Goal: Information Seeking & Learning: Learn about a topic

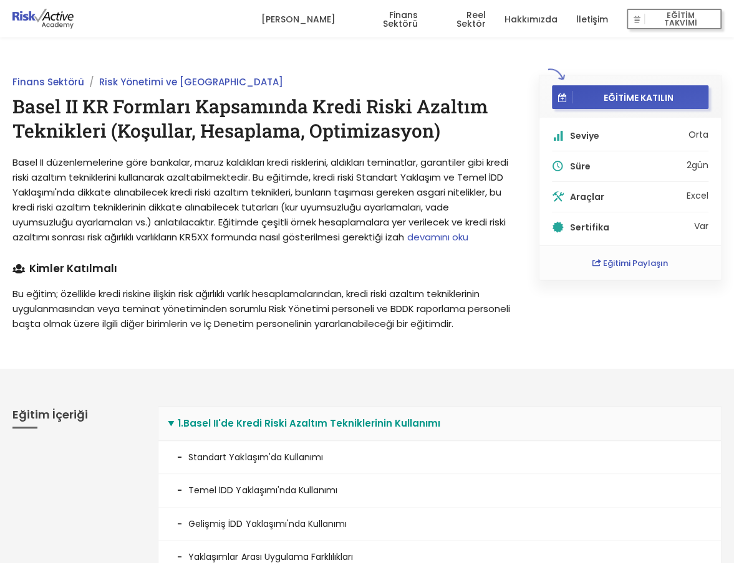
scroll to position [166, 0]
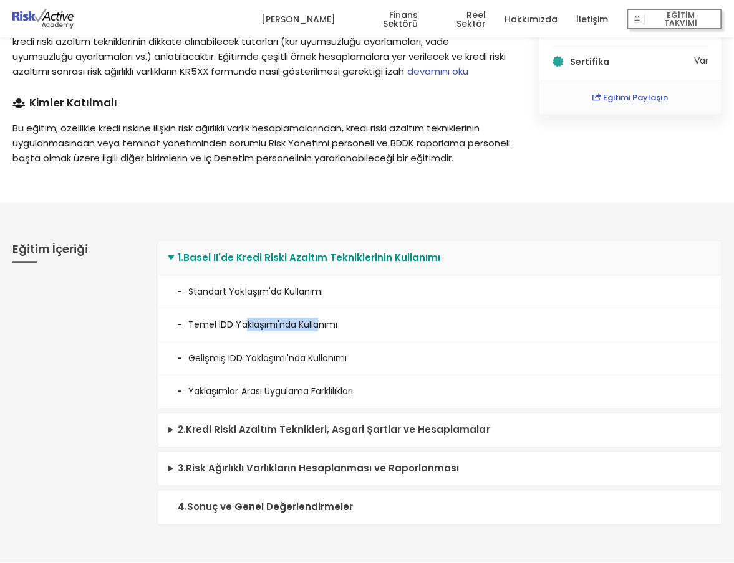
drag, startPoint x: 243, startPoint y: 324, endPoint x: 334, endPoint y: 350, distance: 94.5
click at [331, 342] on li "Temel İDD Yaklaşımı'nda Kullanımı" at bounding box center [439, 325] width 562 height 33
drag, startPoint x: 334, startPoint y: 350, endPoint x: 332, endPoint y: 362, distance: 12.7
click at [338, 362] on li "Gelişmiş İDD Yaklaşımı'nda Kullanımı" at bounding box center [439, 358] width 562 height 33
click at [173, 443] on summary "2 . Kredi Riski Azaltım Teknikleri, Asgari Şartlar ve Hesaplamalar" at bounding box center [439, 430] width 562 height 34
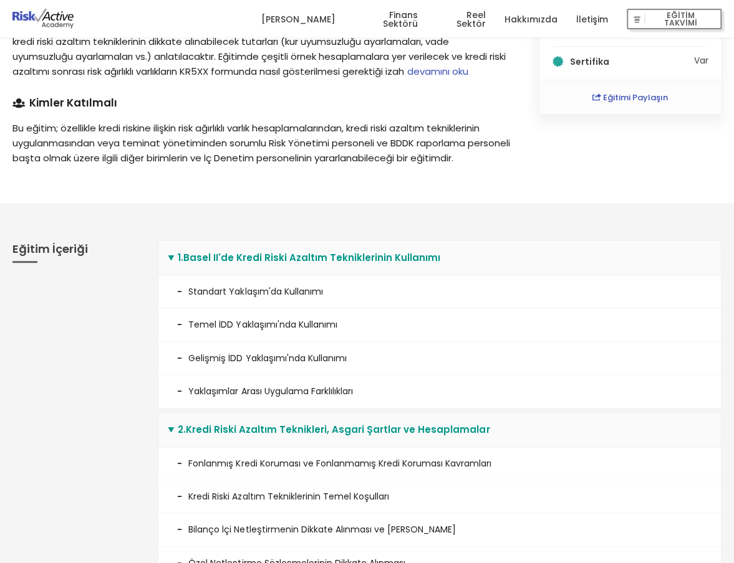
scroll to position [499, 0]
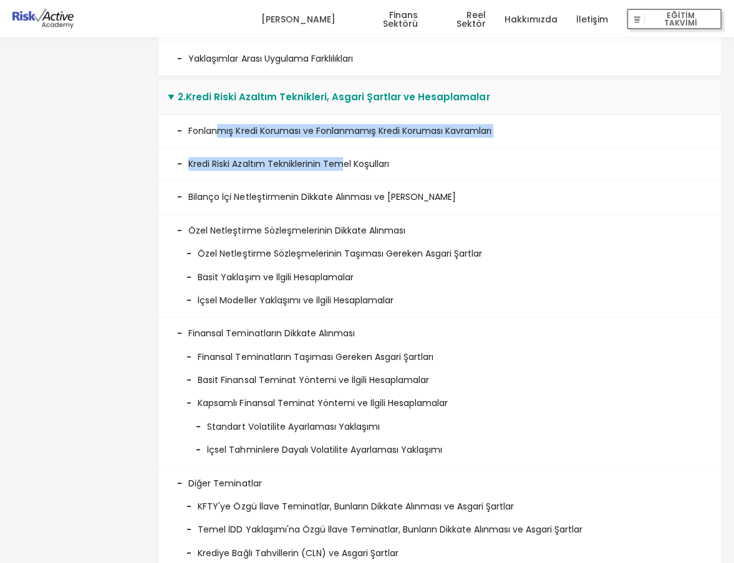
drag, startPoint x: 323, startPoint y: 153, endPoint x: 342, endPoint y: 170, distance: 24.7
click at [342, 170] on ul "Fonlanmış Kredi Koruması ve Fonlanmamış Kredi Koruması Kavramları Kredi Riski A…" at bounding box center [439, 499] width 562 height 769
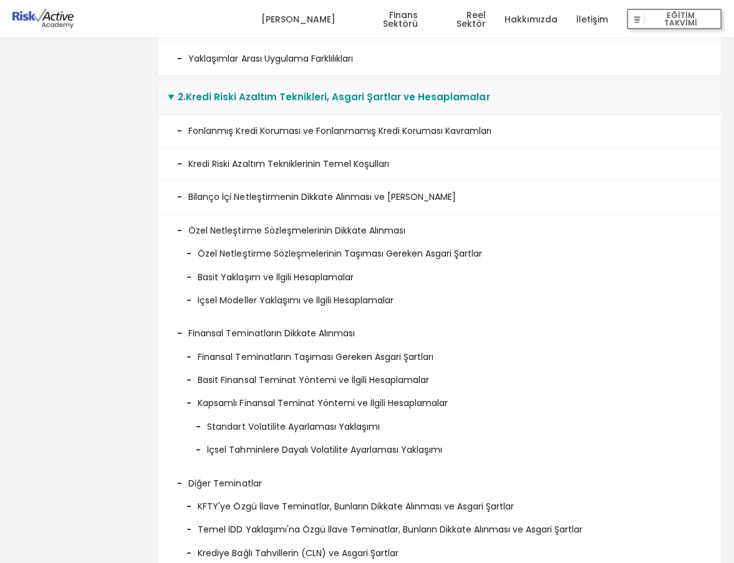
drag, startPoint x: 342, startPoint y: 170, endPoint x: 338, endPoint y: 270, distance: 99.8
click at [337, 261] on li "Özel Netleştirme Sözleşmelerinin Taşıması Gereken Asgari Şartlar" at bounding box center [439, 248] width 525 height 23
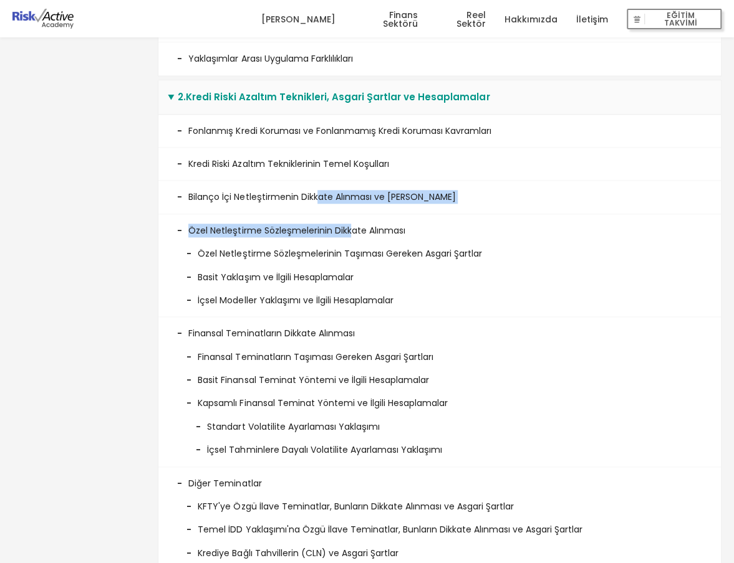
drag, startPoint x: 319, startPoint y: 218, endPoint x: 348, endPoint y: 250, distance: 43.3
click at [348, 250] on ul "Fonlanmış Kredi Koruması ve Fonlanmamış Kredi Koruması Kavramları Kredi Riski A…" at bounding box center [439, 499] width 562 height 769
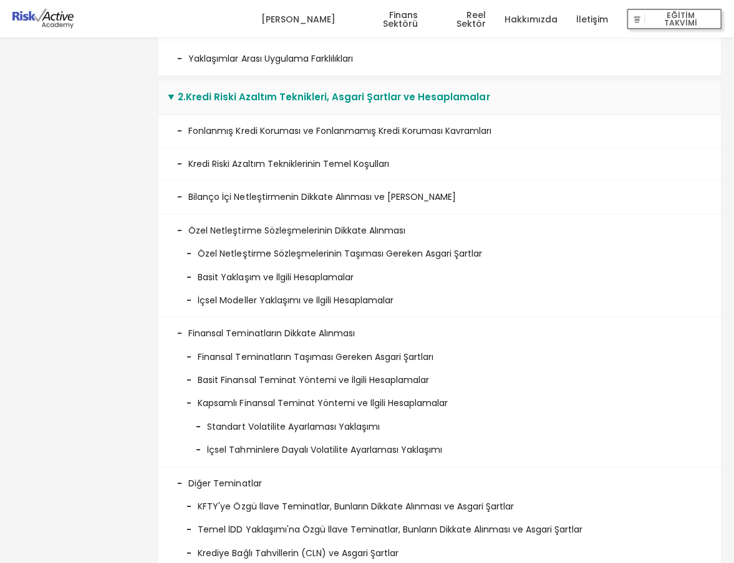
drag, startPoint x: 348, startPoint y: 250, endPoint x: 266, endPoint y: 291, distance: 91.4
click at [266, 284] on li "Basit Yaklaşım ve İlgili Hesaplamalar" at bounding box center [439, 272] width 525 height 23
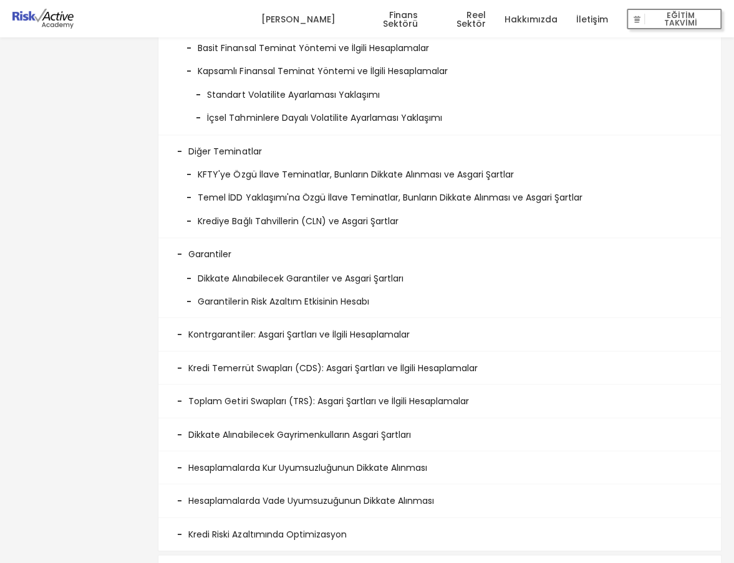
scroll to position [997, 0]
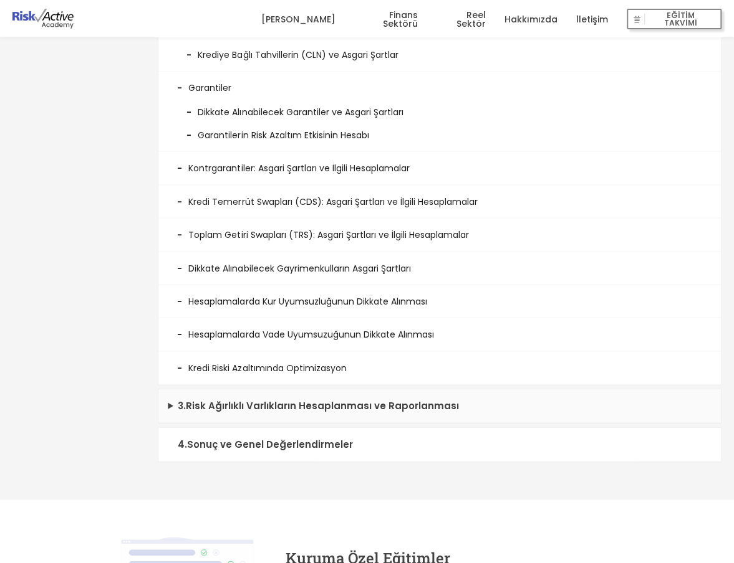
click at [230, 417] on summary "3 . Risk Ağırlıklı Varlıkların Hesaplanması ve Raporlanması" at bounding box center [439, 406] width 562 height 34
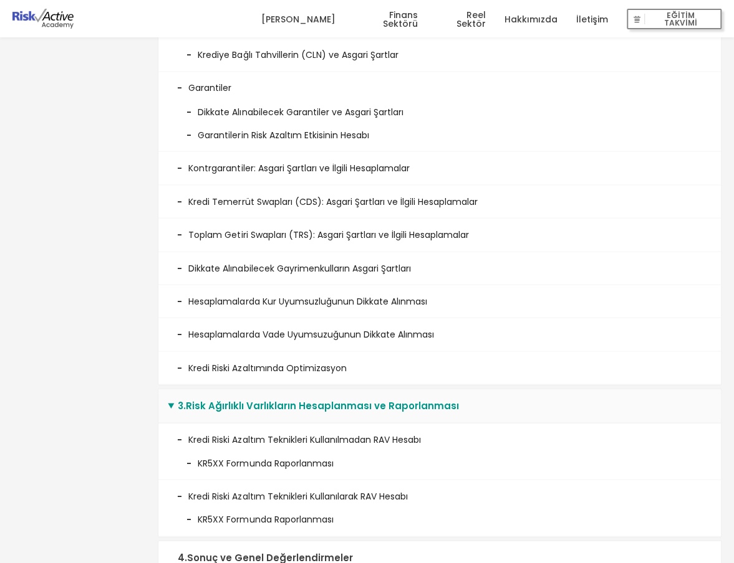
scroll to position [1163, 0]
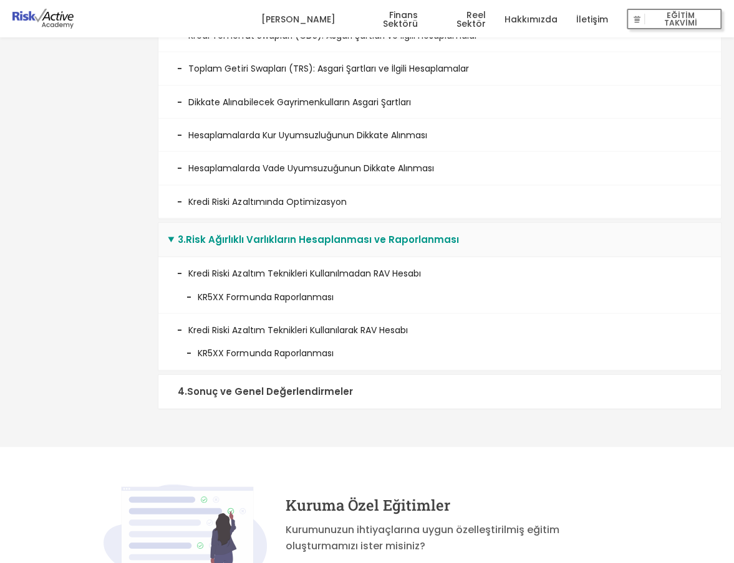
drag, startPoint x: 266, startPoint y: 302, endPoint x: 332, endPoint y: 308, distance: 66.3
click at [332, 304] on li "KR5XX Formunda Raporlanması" at bounding box center [439, 292] width 525 height 23
